Goal: Check status: Check status

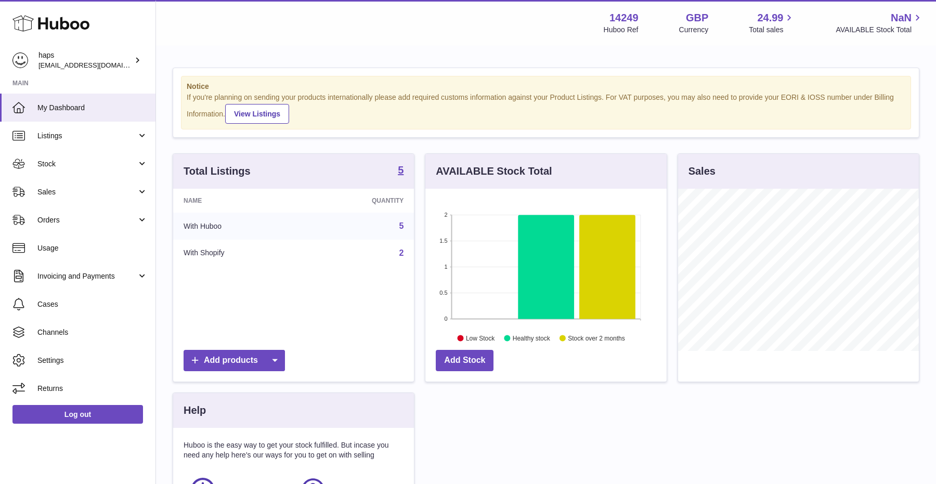
scroll to position [162, 241]
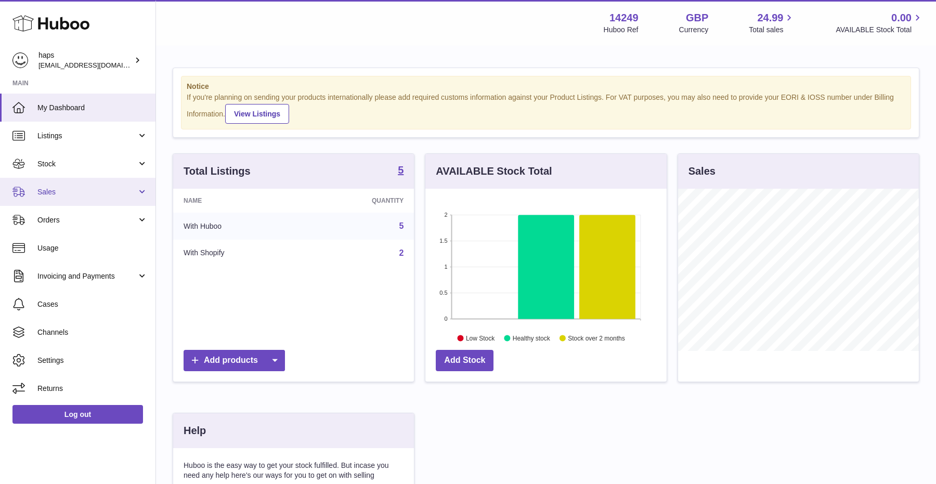
click at [76, 197] on link "Sales" at bounding box center [78, 192] width 156 height 28
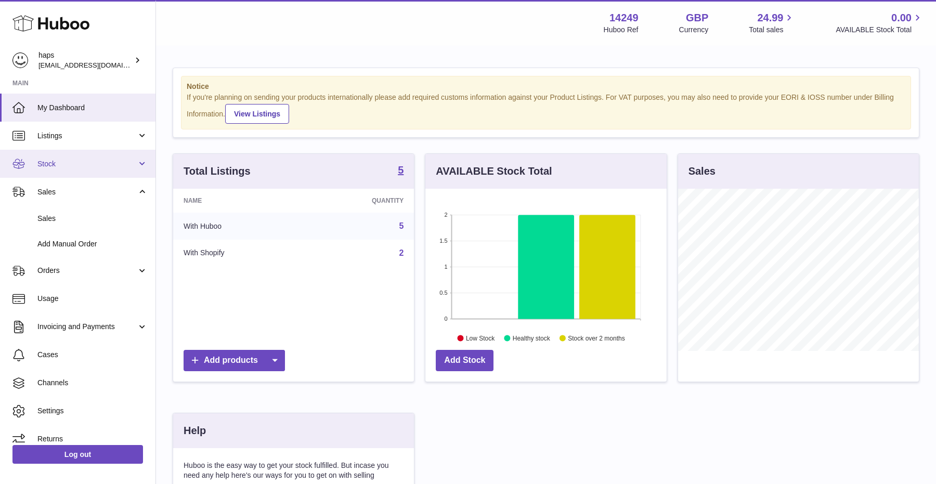
click at [75, 172] on link "Stock" at bounding box center [78, 164] width 156 height 28
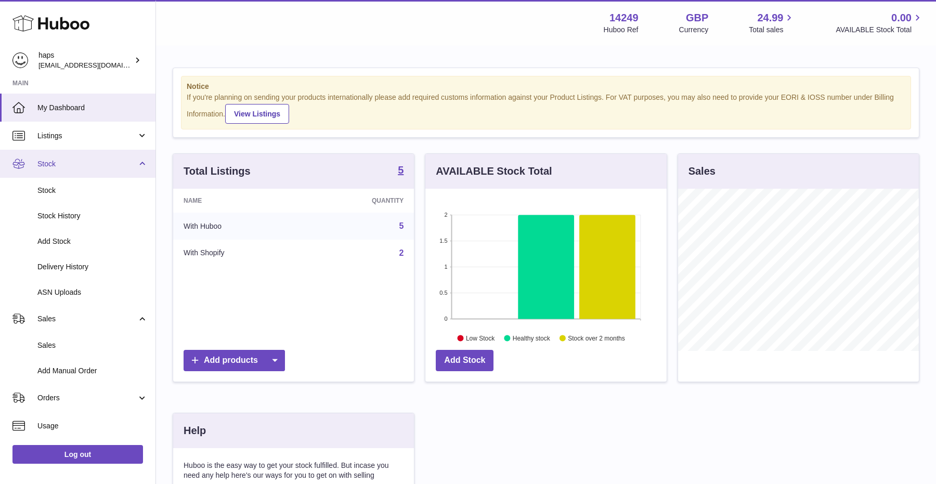
click at [75, 172] on link "Stock" at bounding box center [78, 164] width 156 height 28
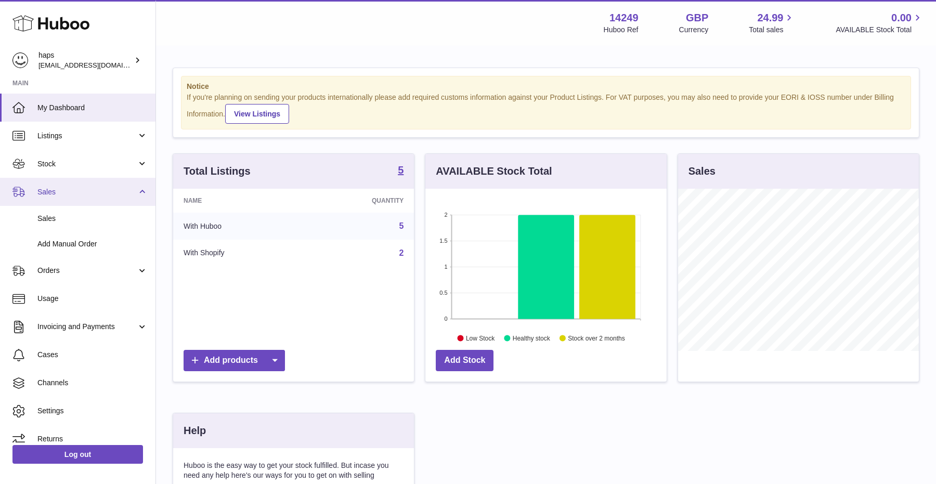
click at [60, 200] on link "Sales" at bounding box center [78, 192] width 156 height 28
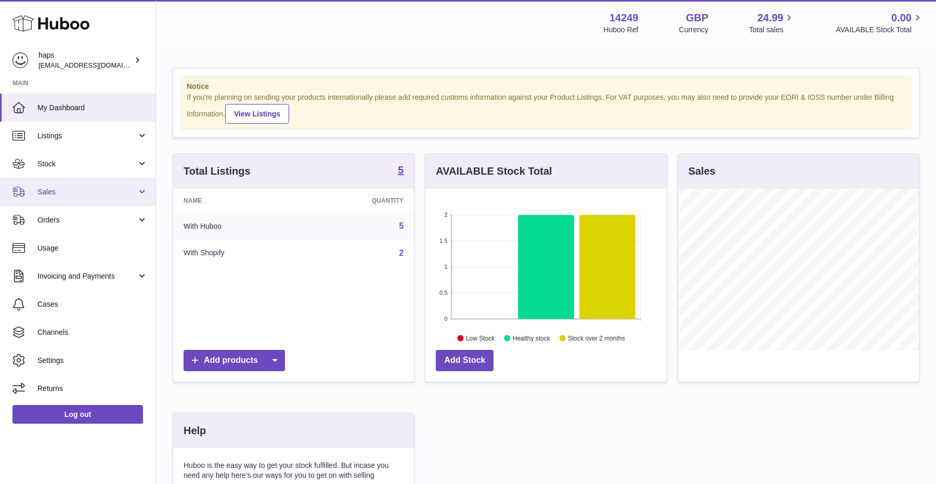
click at [60, 200] on link "Sales" at bounding box center [78, 192] width 156 height 28
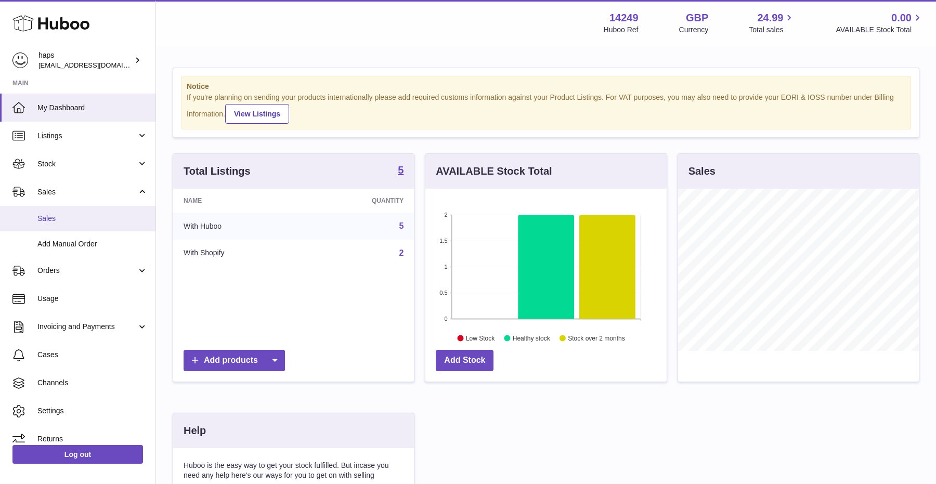
click at [63, 227] on link "Sales" at bounding box center [78, 218] width 156 height 25
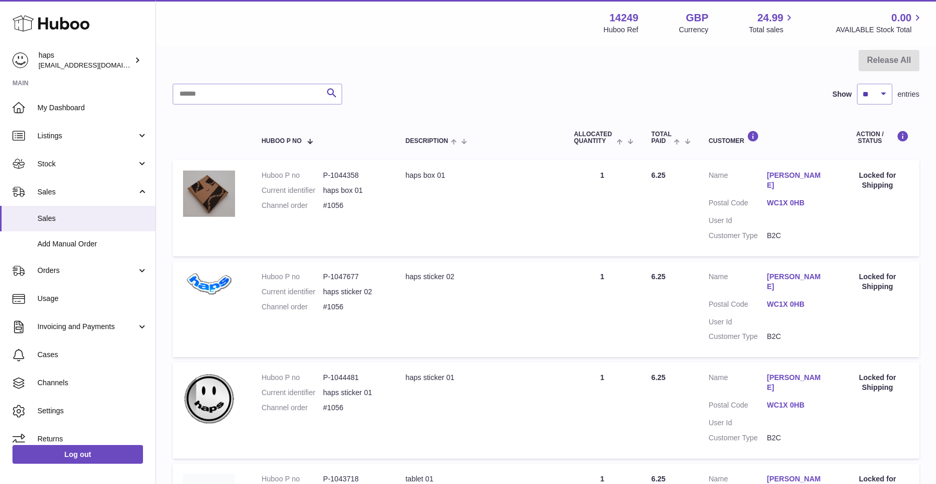
scroll to position [122, 0]
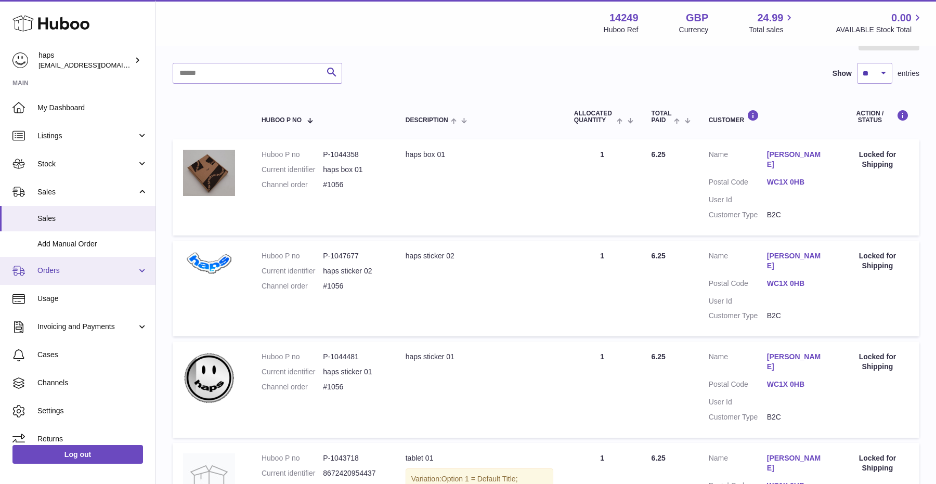
click at [114, 273] on span "Orders" at bounding box center [86, 271] width 99 height 10
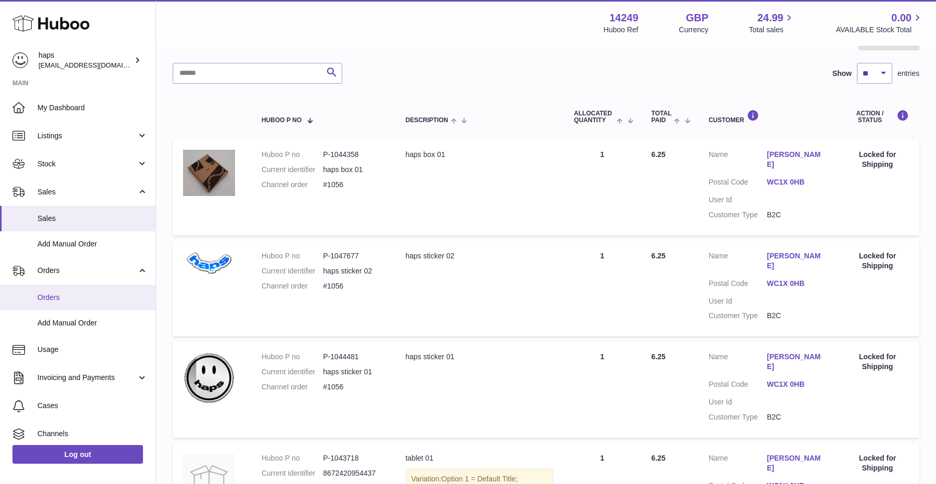
click at [80, 302] on span "Orders" at bounding box center [92, 298] width 110 height 10
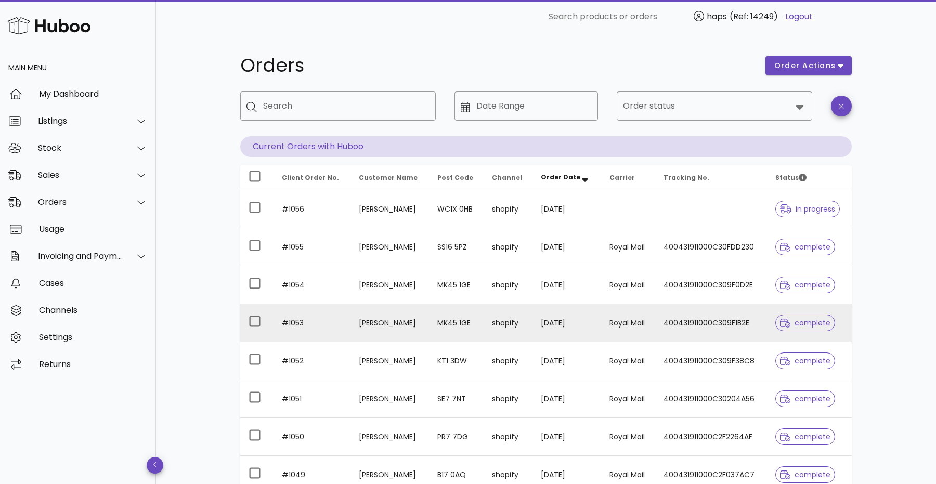
click at [754, 319] on td "400431911000C309F1B2E" at bounding box center [711, 323] width 112 height 38
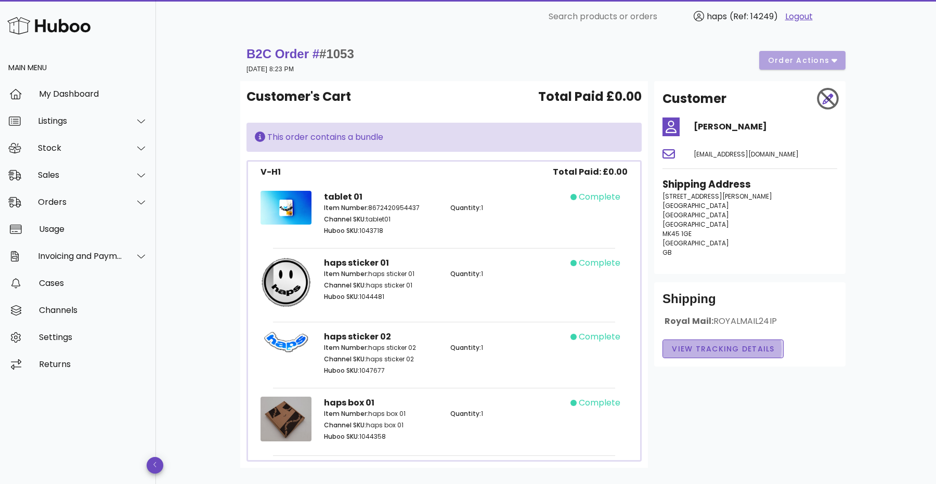
click at [730, 348] on span "View Tracking details" at bounding box center [724, 349] width 104 height 11
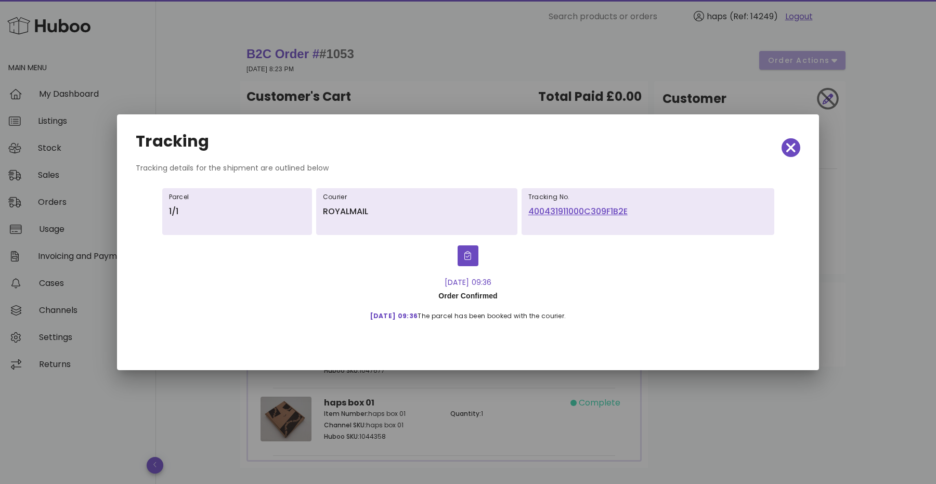
click at [576, 217] on link "400431911000C309F1B2E" at bounding box center [647, 211] width 239 height 12
